Goal: Task Accomplishment & Management: Use online tool/utility

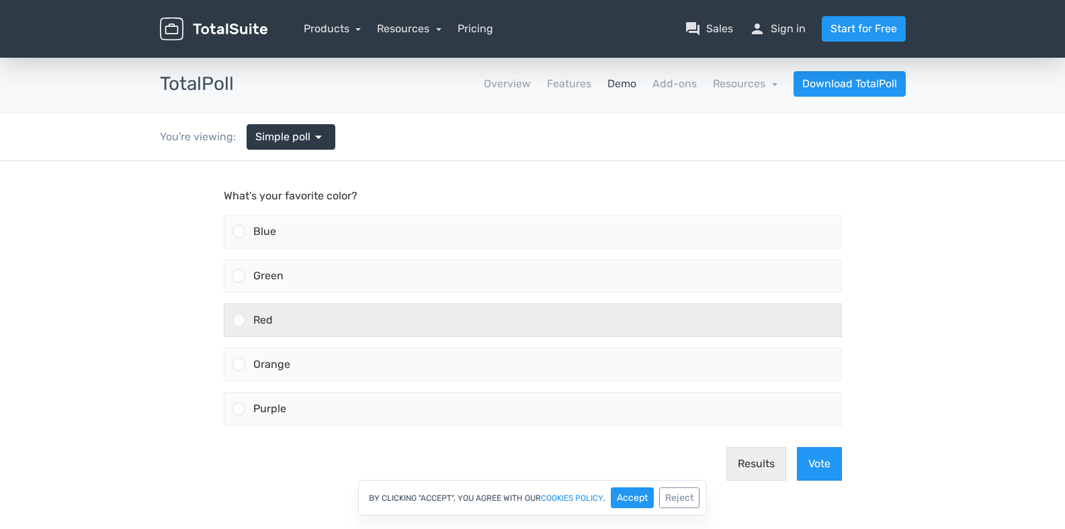
click at [235, 322] on div at bounding box center [238, 320] width 13 height 13
click at [239, 320] on input "Red" at bounding box center [239, 320] width 0 height 0
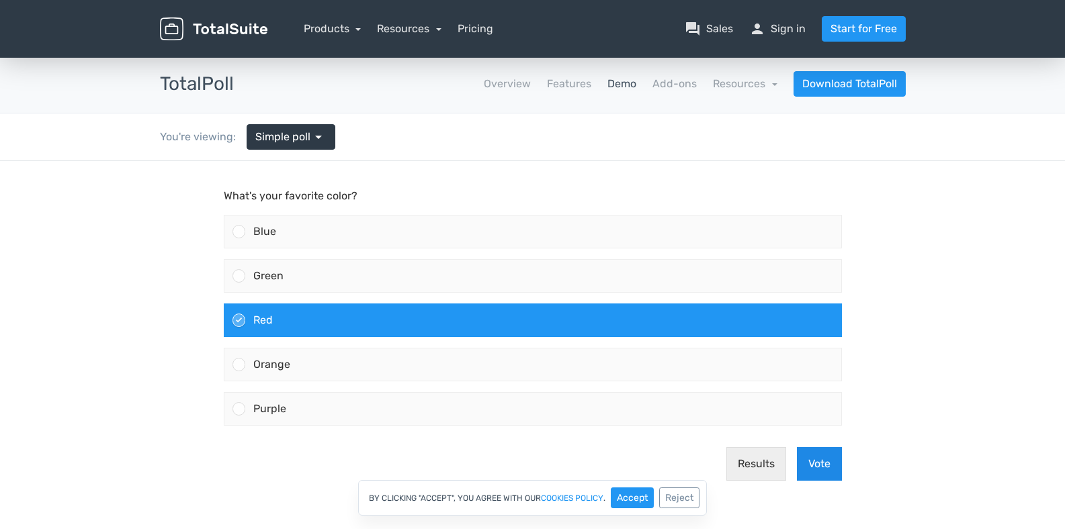
click at [809, 464] on button "Vote" at bounding box center [819, 464] width 45 height 34
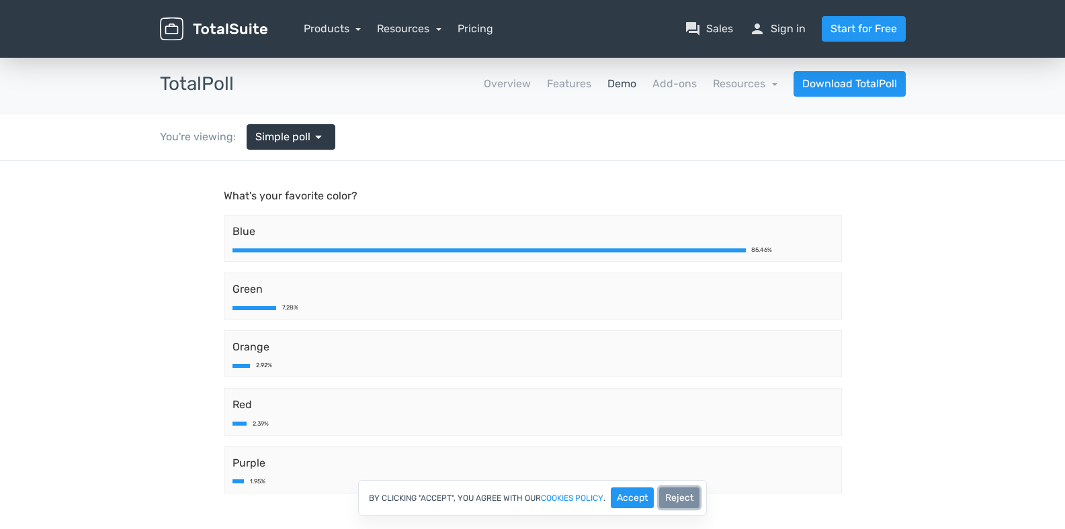
click at [668, 500] on button "Reject" at bounding box center [679, 498] width 40 height 21
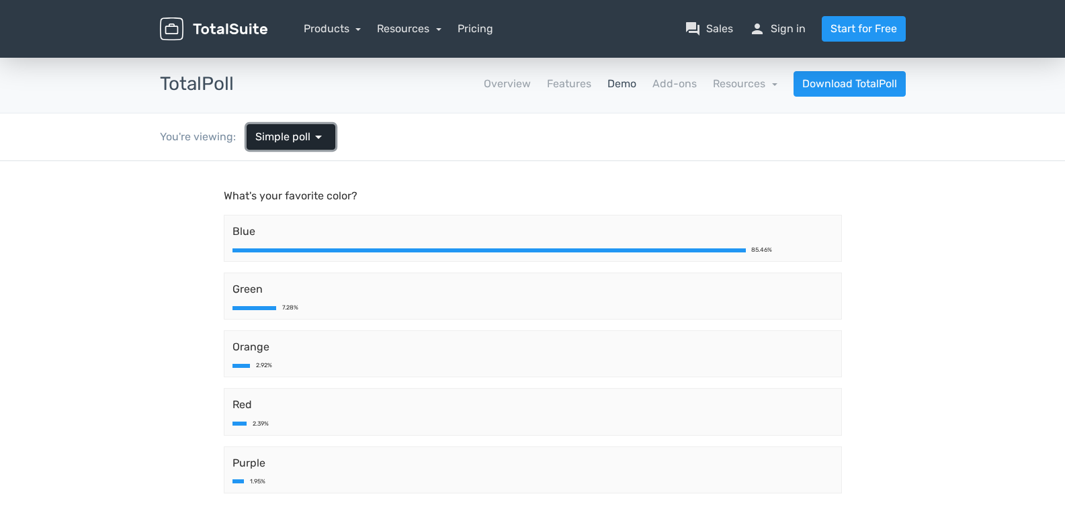
click at [269, 140] on span "Simple poll" at bounding box center [282, 137] width 55 height 16
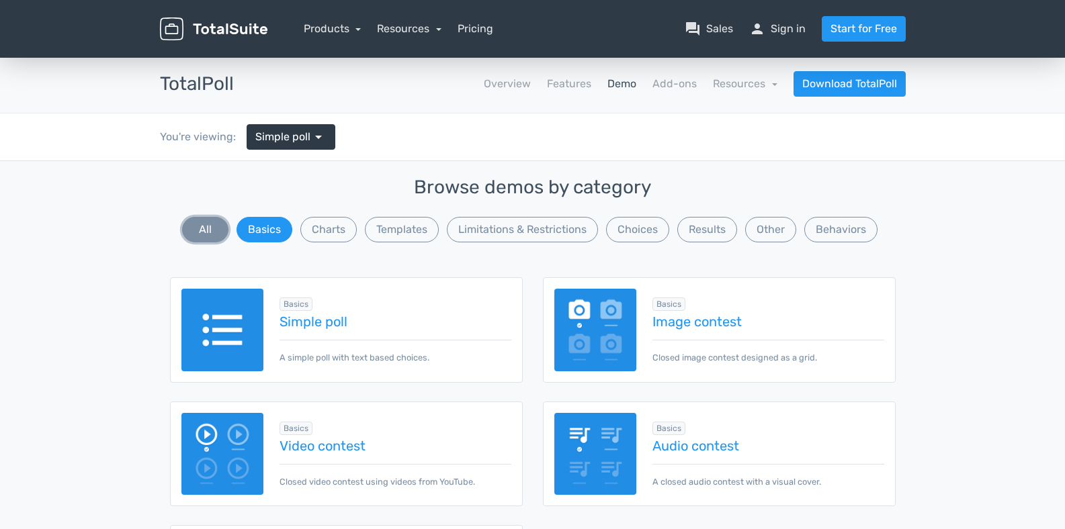
click at [204, 224] on button "All" at bounding box center [205, 230] width 46 height 26
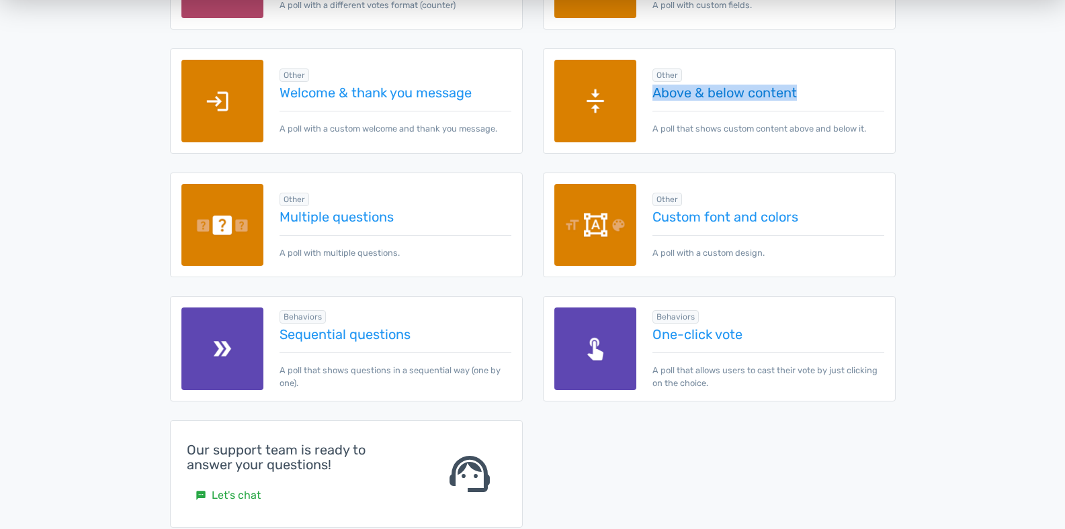
scroll to position [1903, 0]
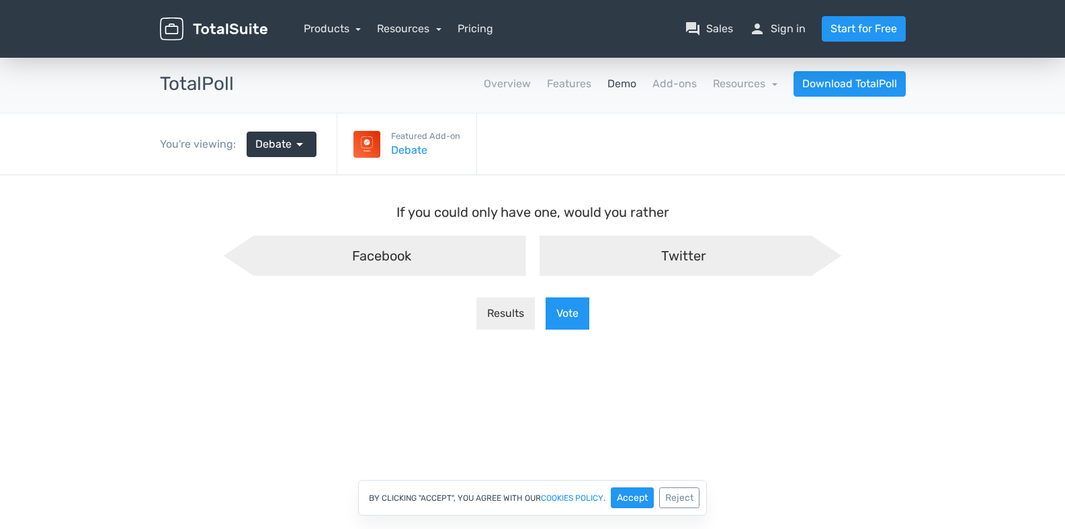
click at [742, 260] on div "Twitter" at bounding box center [690, 256] width 302 height 40
click at [537, 251] on input "Twitter" at bounding box center [532, 247] width 9 height 9
radio input "true"
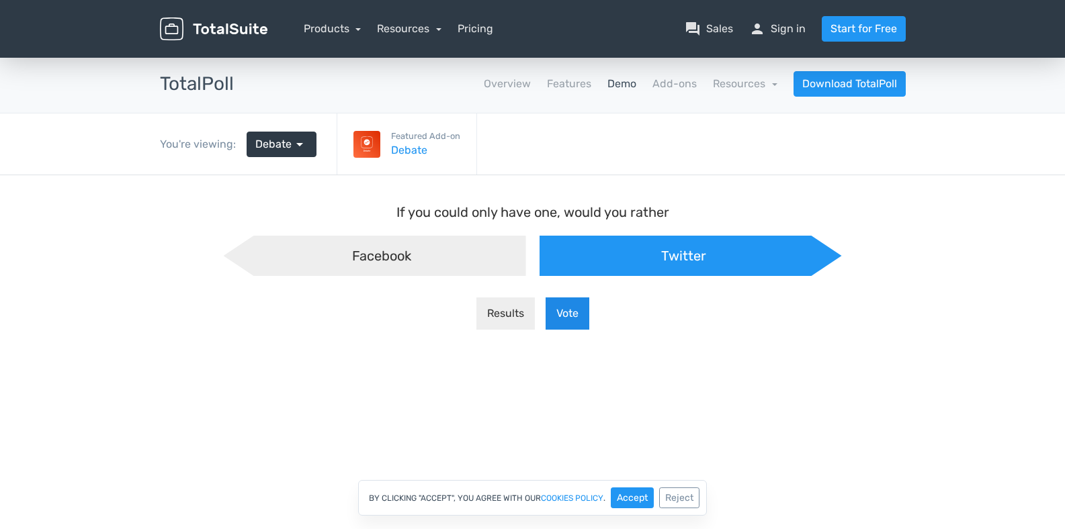
click at [552, 316] on button "Vote" at bounding box center [568, 314] width 44 height 32
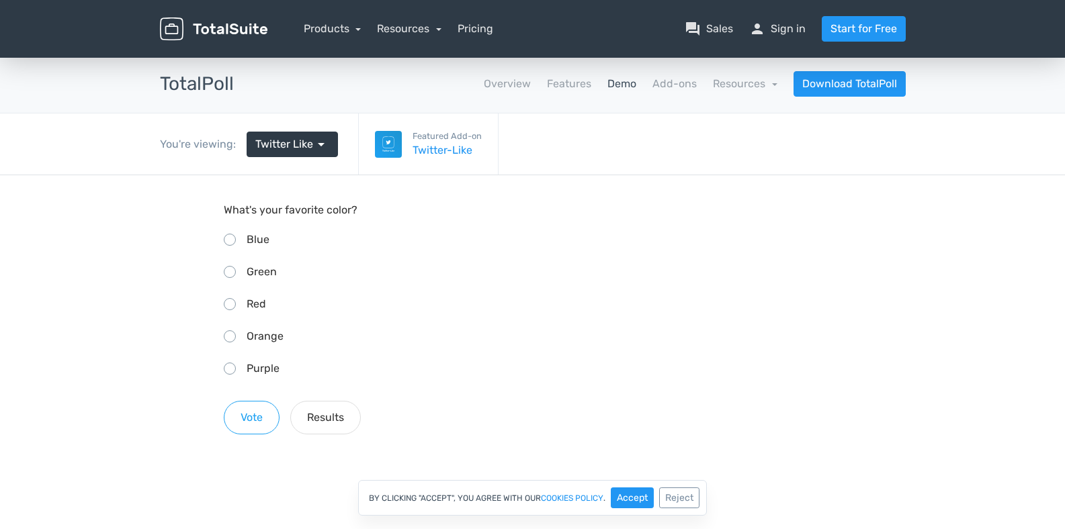
click at [232, 243] on span at bounding box center [230, 240] width 12 height 12
click at [232, 243] on input "Blue" at bounding box center [228, 238] width 9 height 9
radio input "true"
click at [302, 417] on button "Results" at bounding box center [325, 418] width 71 height 34
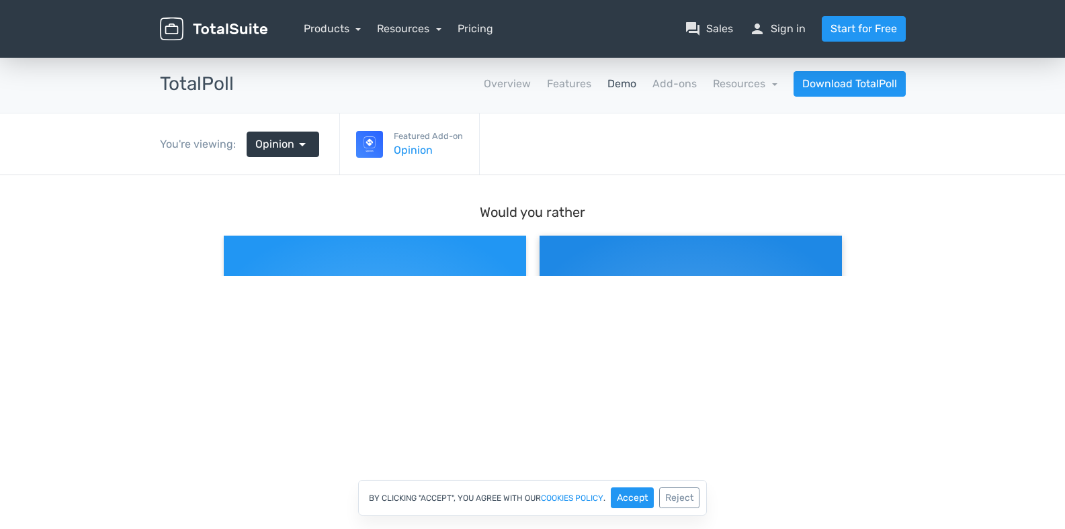
click at [587, 263] on div "Eat only fruits" at bounding box center [690, 337] width 302 height 202
click at [548, 251] on input "Eat only fruits" at bounding box center [543, 247] width 9 height 9
radio input "true"
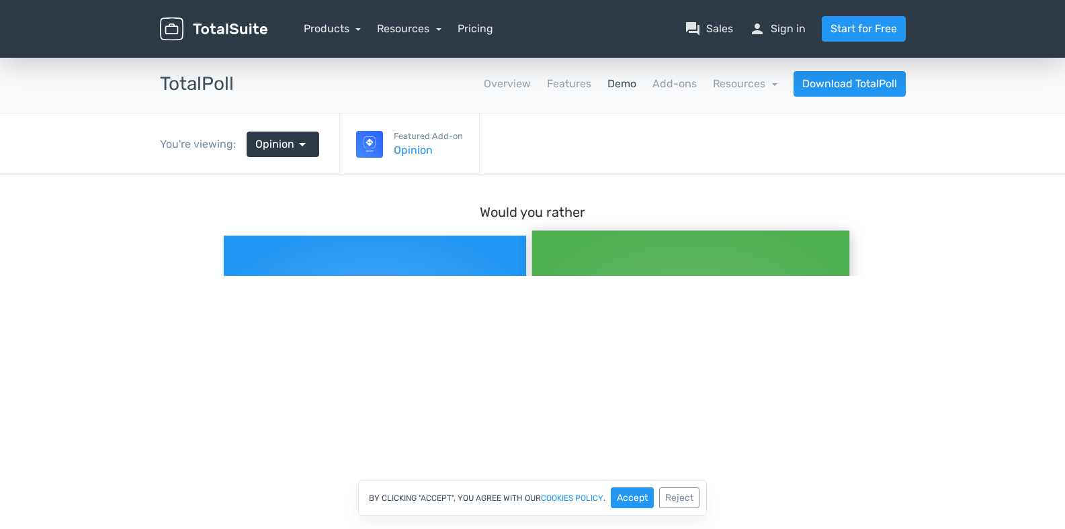
scroll to position [11, 0]
click at [721, 335] on div at bounding box center [532, 439] width 1065 height 529
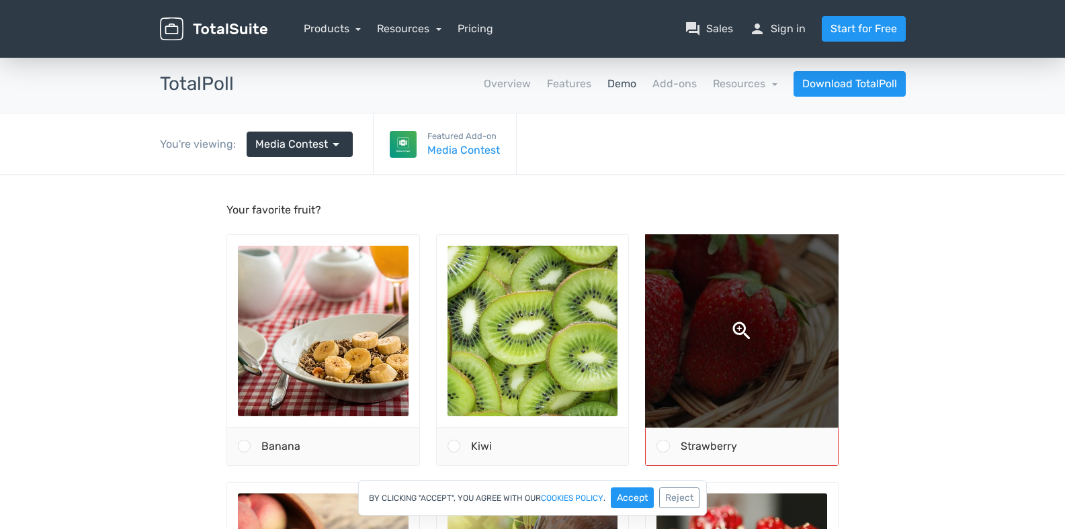
click at [742, 279] on img at bounding box center [741, 330] width 361 height 361
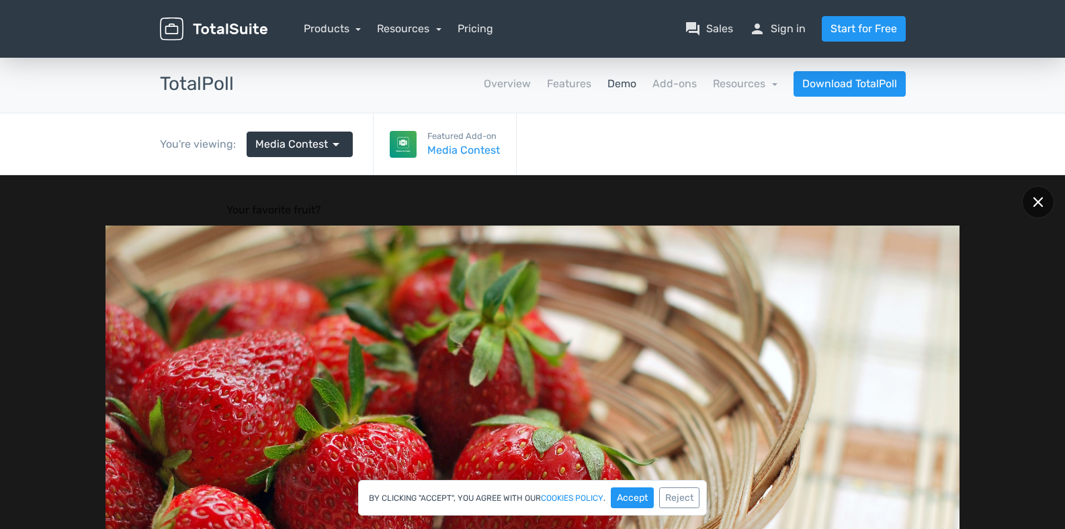
click at [1037, 210] on div at bounding box center [1038, 202] width 32 height 32
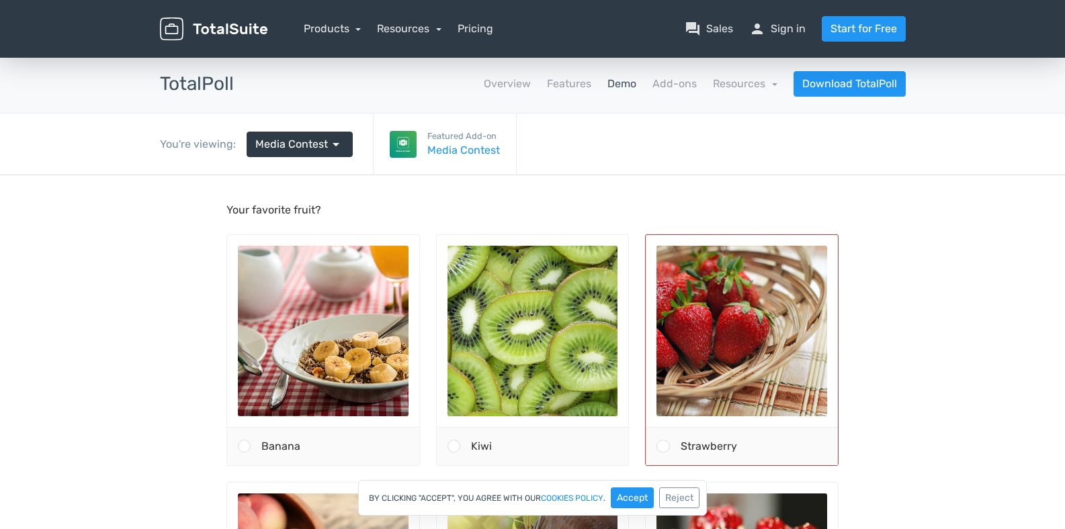
click at [712, 439] on div "Strawberry" at bounding box center [754, 447] width 168 height 38
click at [663, 447] on input "Strawberry" at bounding box center [663, 447] width 0 height 0
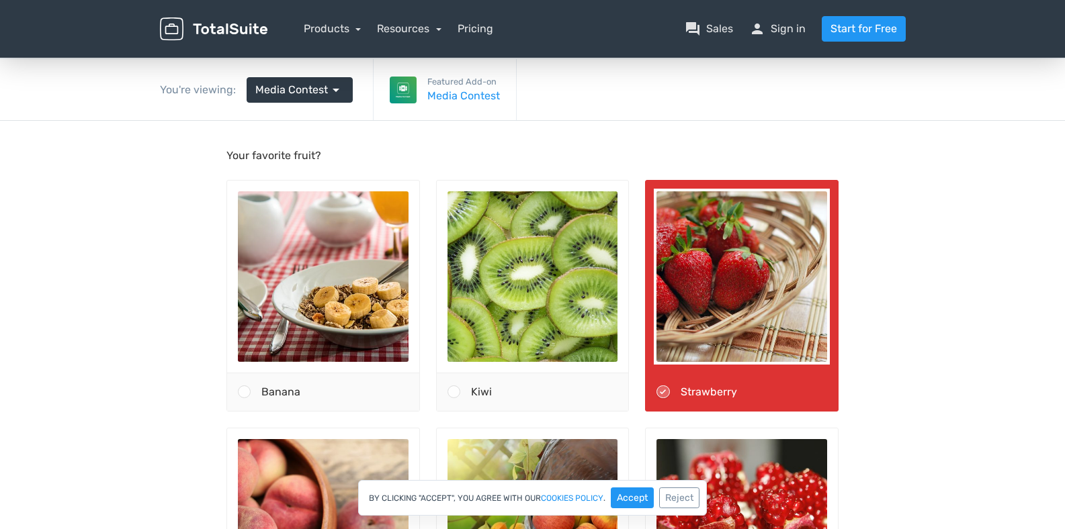
scroll to position [266, 0]
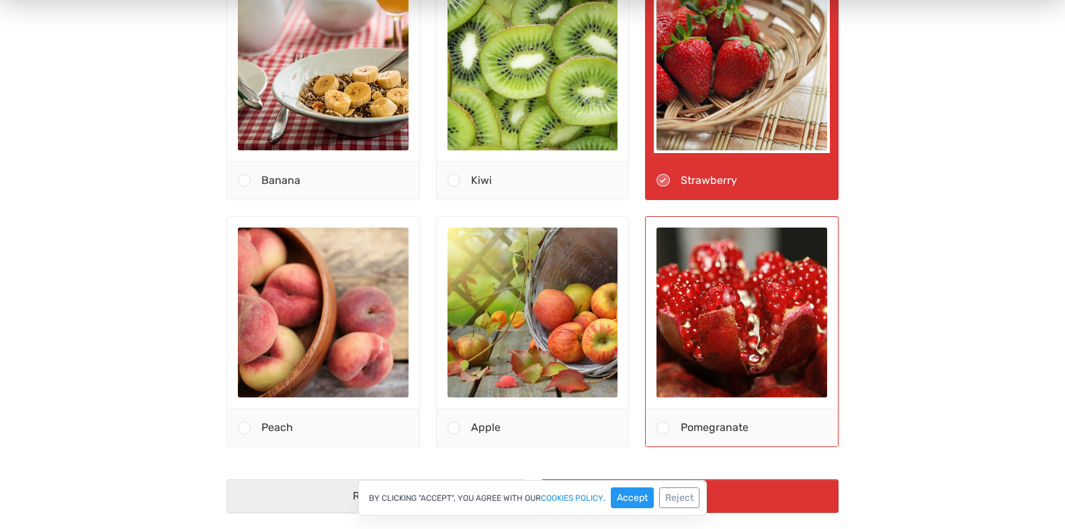
click at [703, 429] on span "Pomegranate" at bounding box center [715, 428] width 68 height 13
click at [663, 429] on input "Pomegranate" at bounding box center [663, 429] width 0 height 0
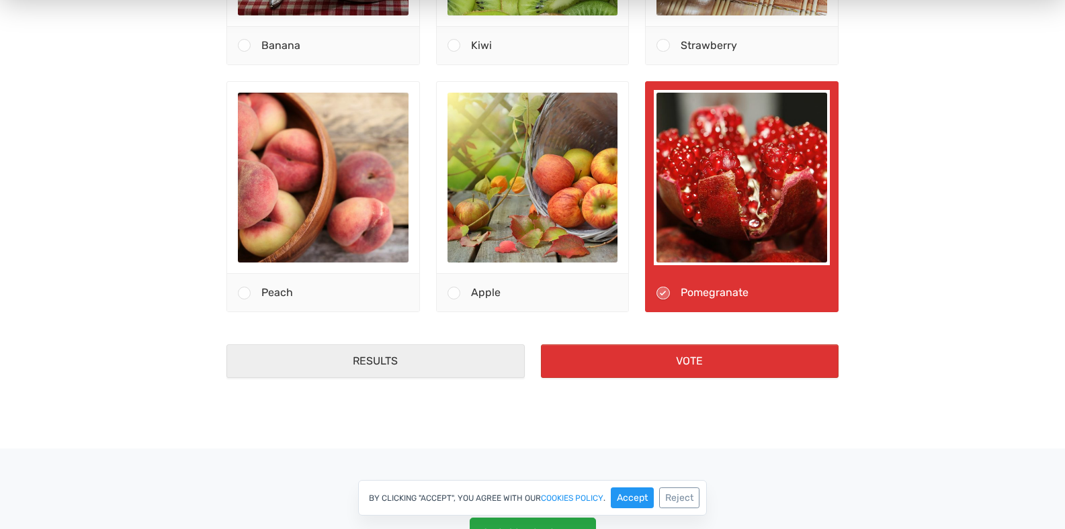
scroll to position [701, 0]
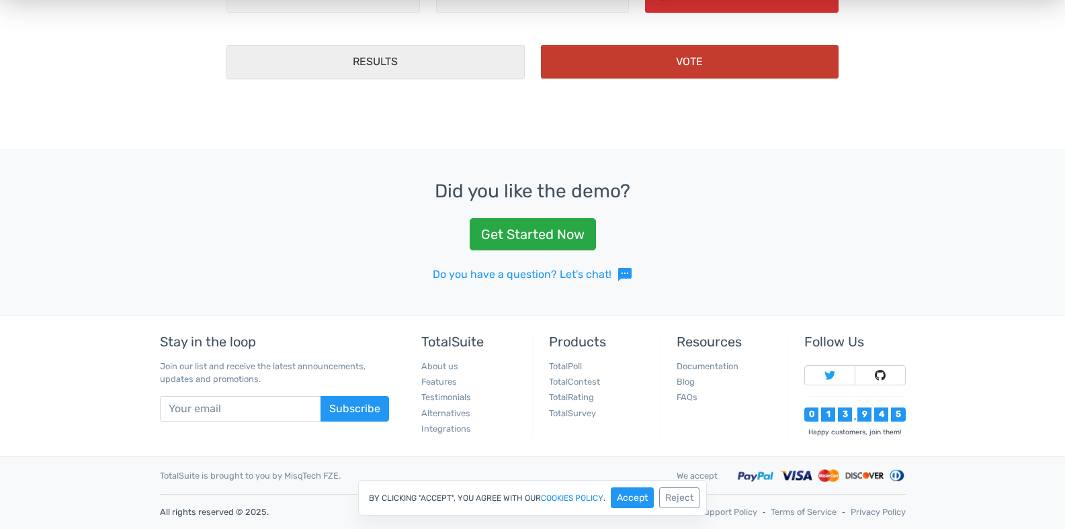
click at [703, 63] on button "Vote" at bounding box center [690, 63] width 298 height 34
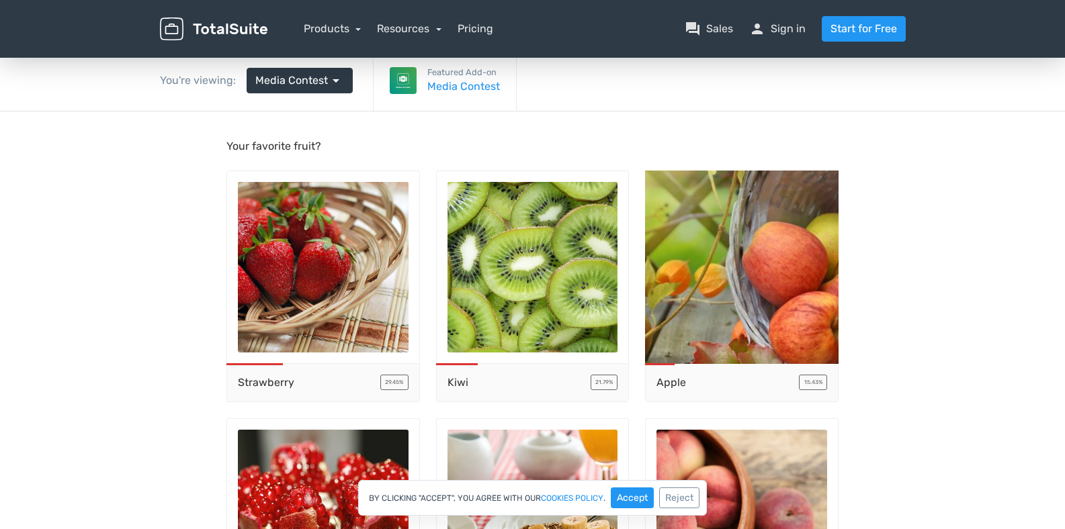
scroll to position [0, 0]
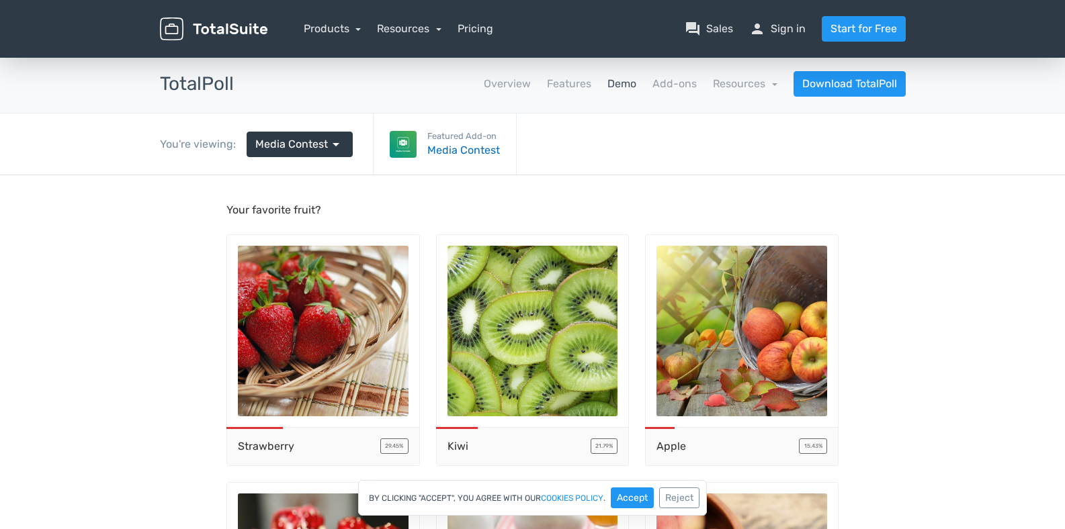
click at [447, 151] on link "Media Contest" at bounding box center [463, 150] width 73 height 16
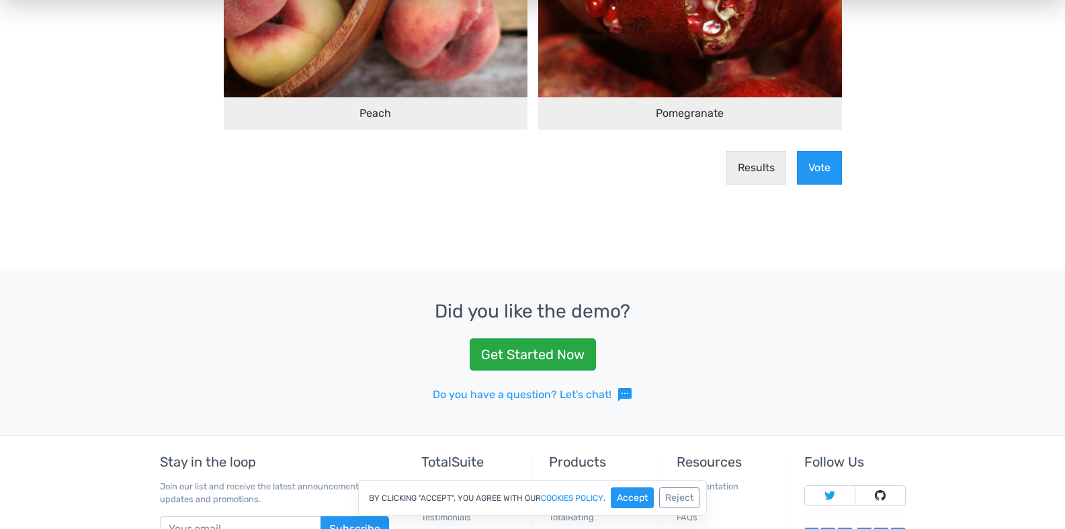
scroll to position [157, 0]
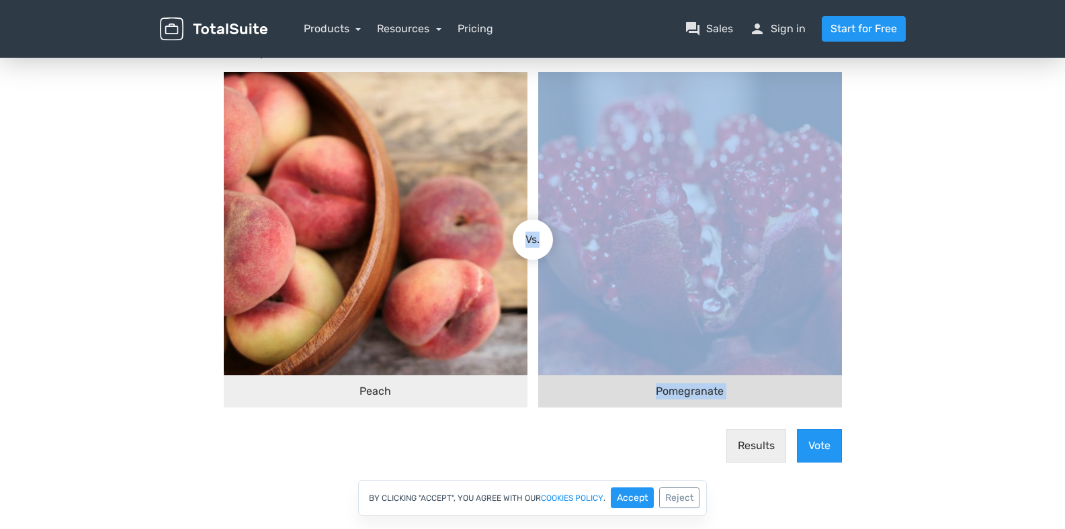
drag, startPoint x: 542, startPoint y: 249, endPoint x: 568, endPoint y: 250, distance: 26.2
click at [568, 250] on div "Peach Pomegranate Vs." at bounding box center [532, 240] width 629 height 347
click at [699, 265] on img at bounding box center [690, 224] width 304 height 304
click at [544, 240] on input "Pomegranate" at bounding box center [544, 240] width 0 height 0
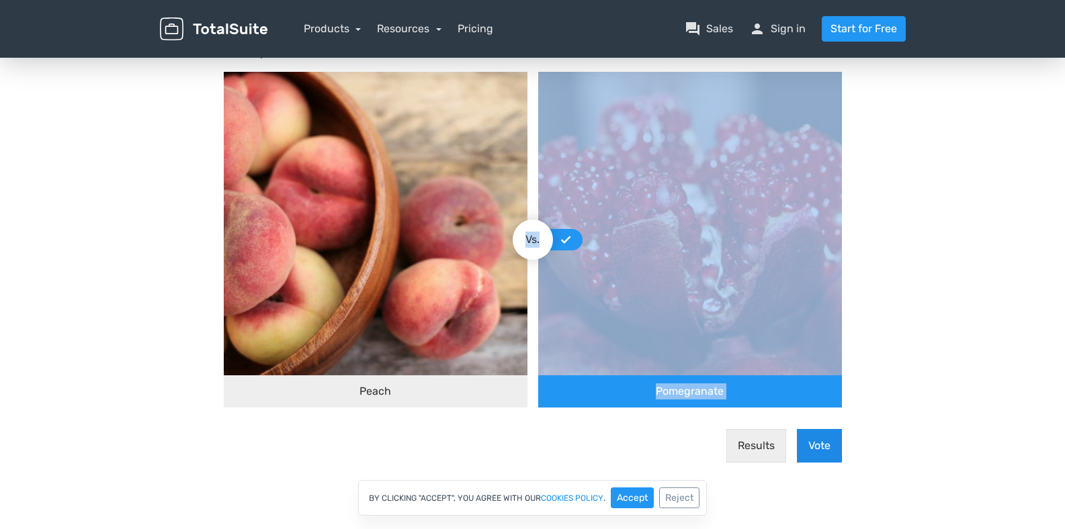
click at [824, 446] on button "Vote" at bounding box center [819, 446] width 45 height 34
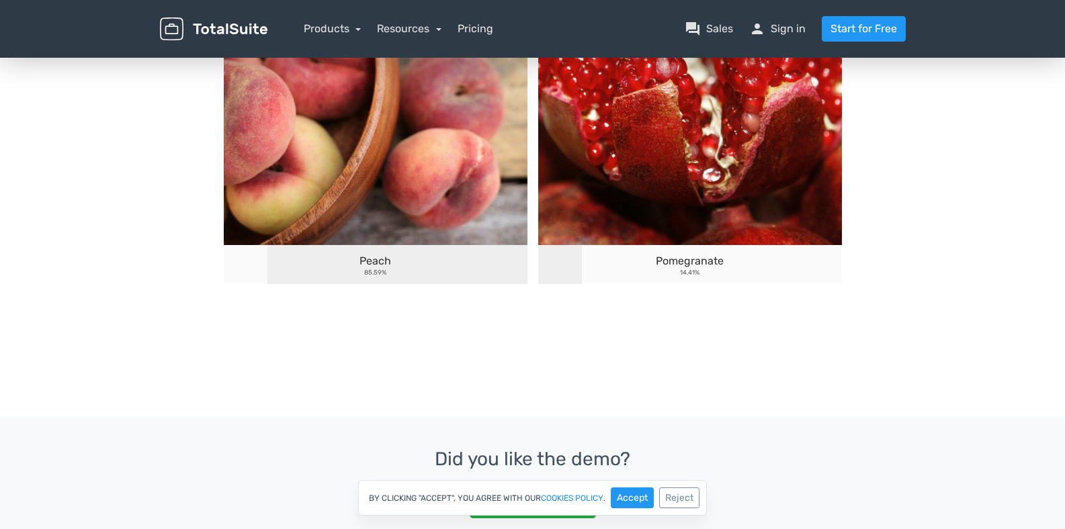
scroll to position [556, 0]
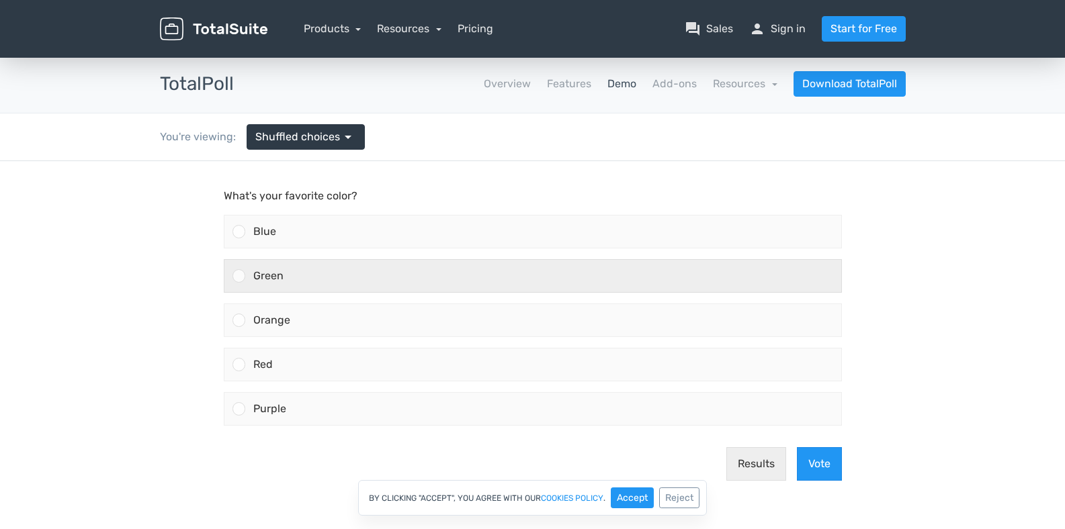
click at [243, 278] on div at bounding box center [238, 275] width 13 height 13
click at [239, 276] on input "Green" at bounding box center [239, 276] width 0 height 0
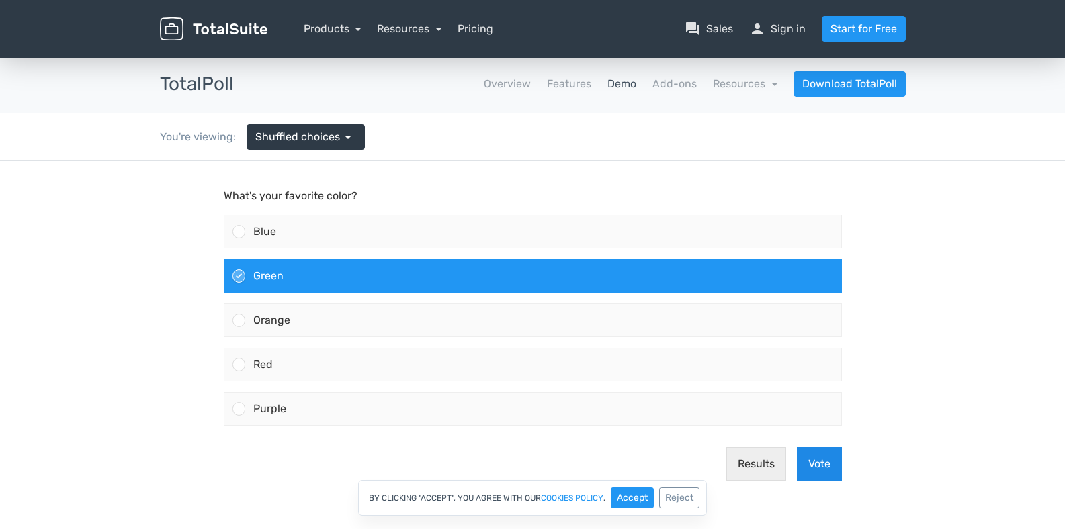
click at [813, 468] on button "Vote" at bounding box center [819, 464] width 45 height 34
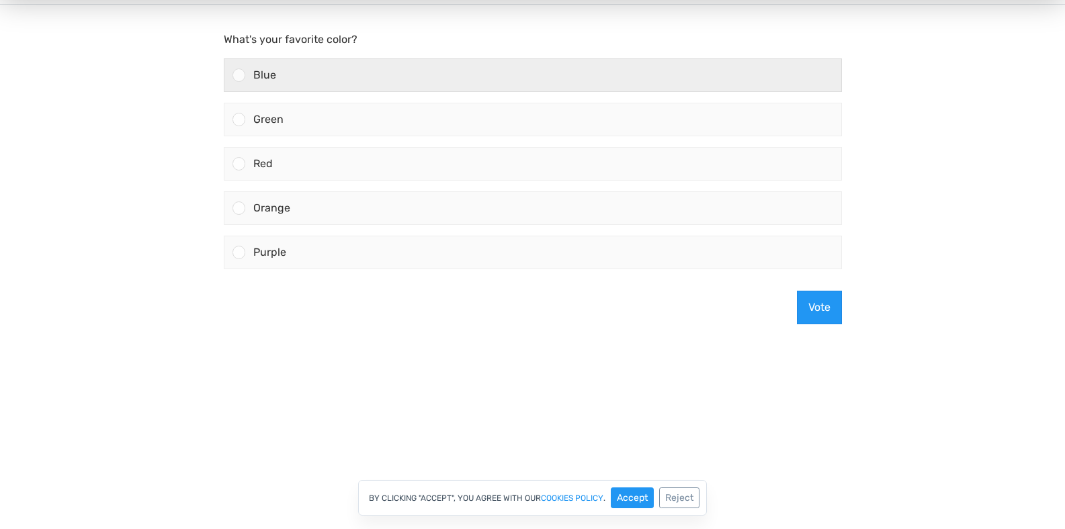
scroll to position [101, 0]
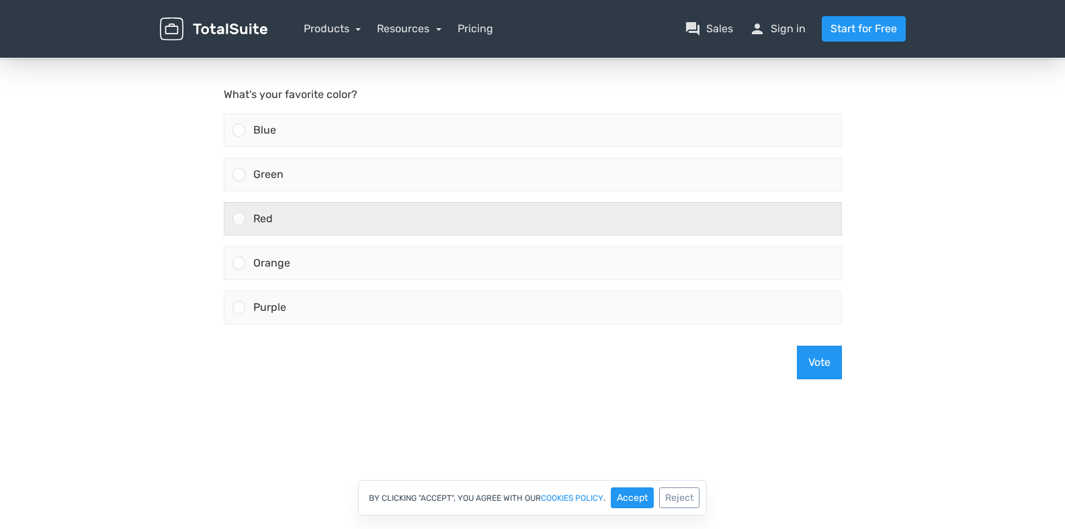
click at [398, 234] on div "Red" at bounding box center [543, 219] width 596 height 32
click at [239, 219] on input "Red" at bounding box center [239, 219] width 0 height 0
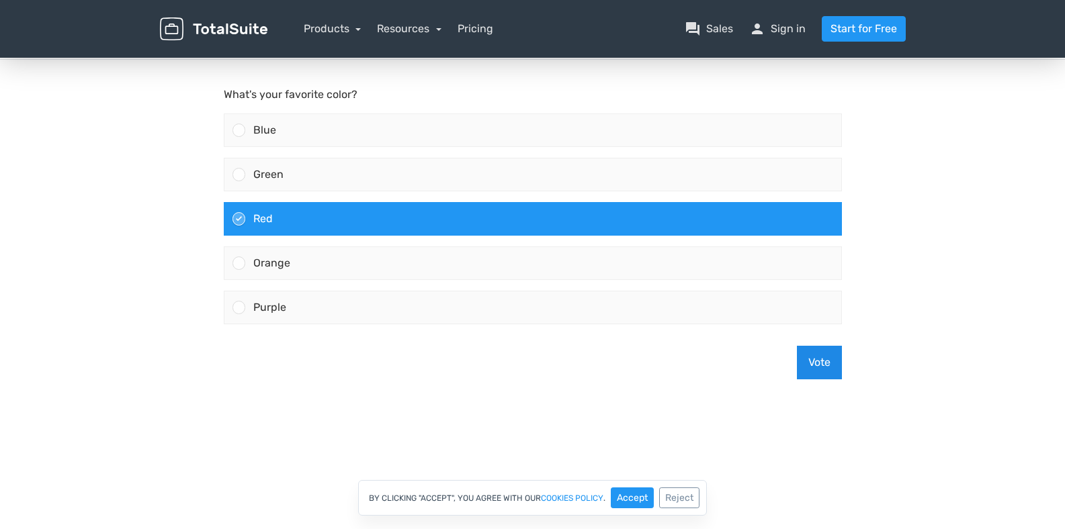
click at [821, 367] on button "Vote" at bounding box center [819, 363] width 45 height 34
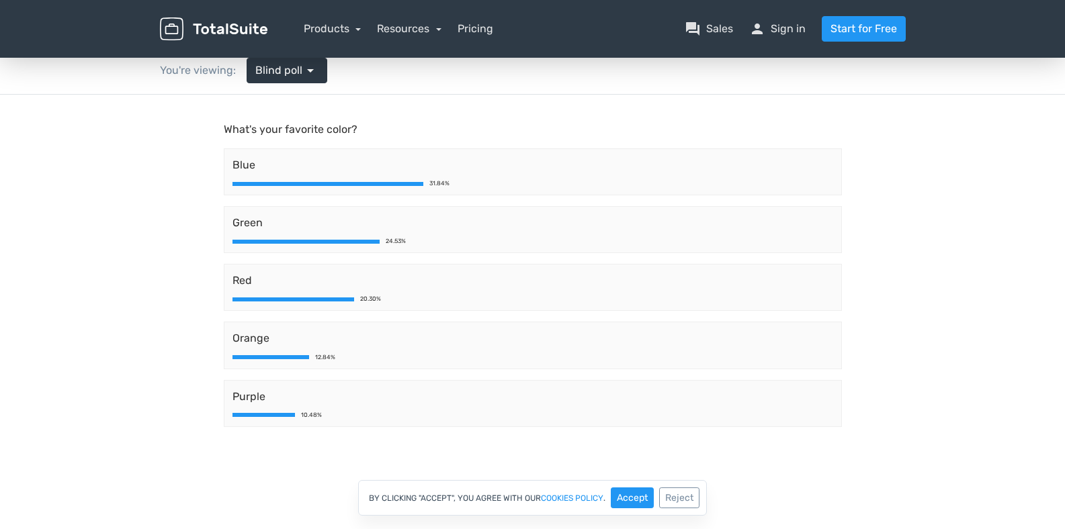
scroll to position [0, 0]
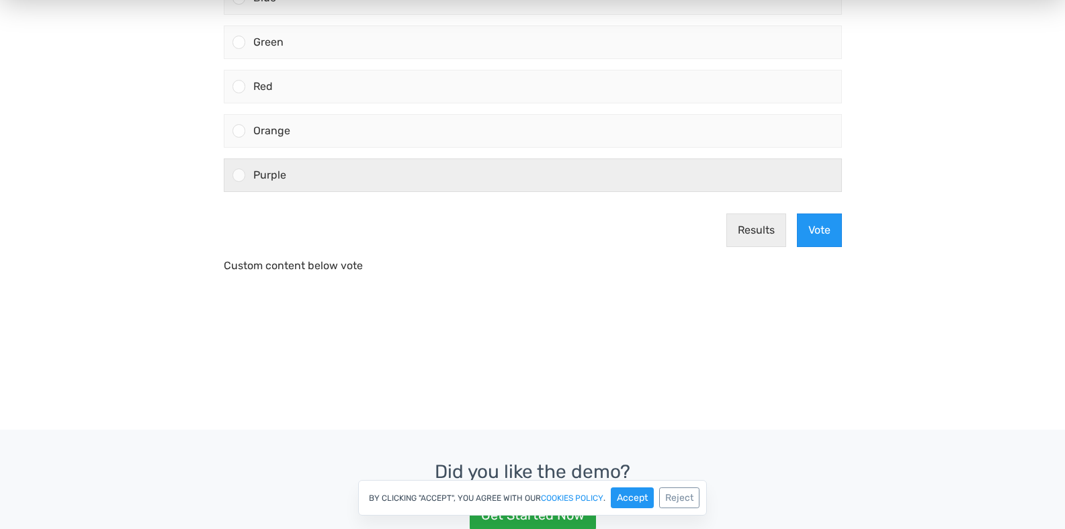
scroll to position [542, 0]
